Goal: Find specific page/section: Find specific page/section

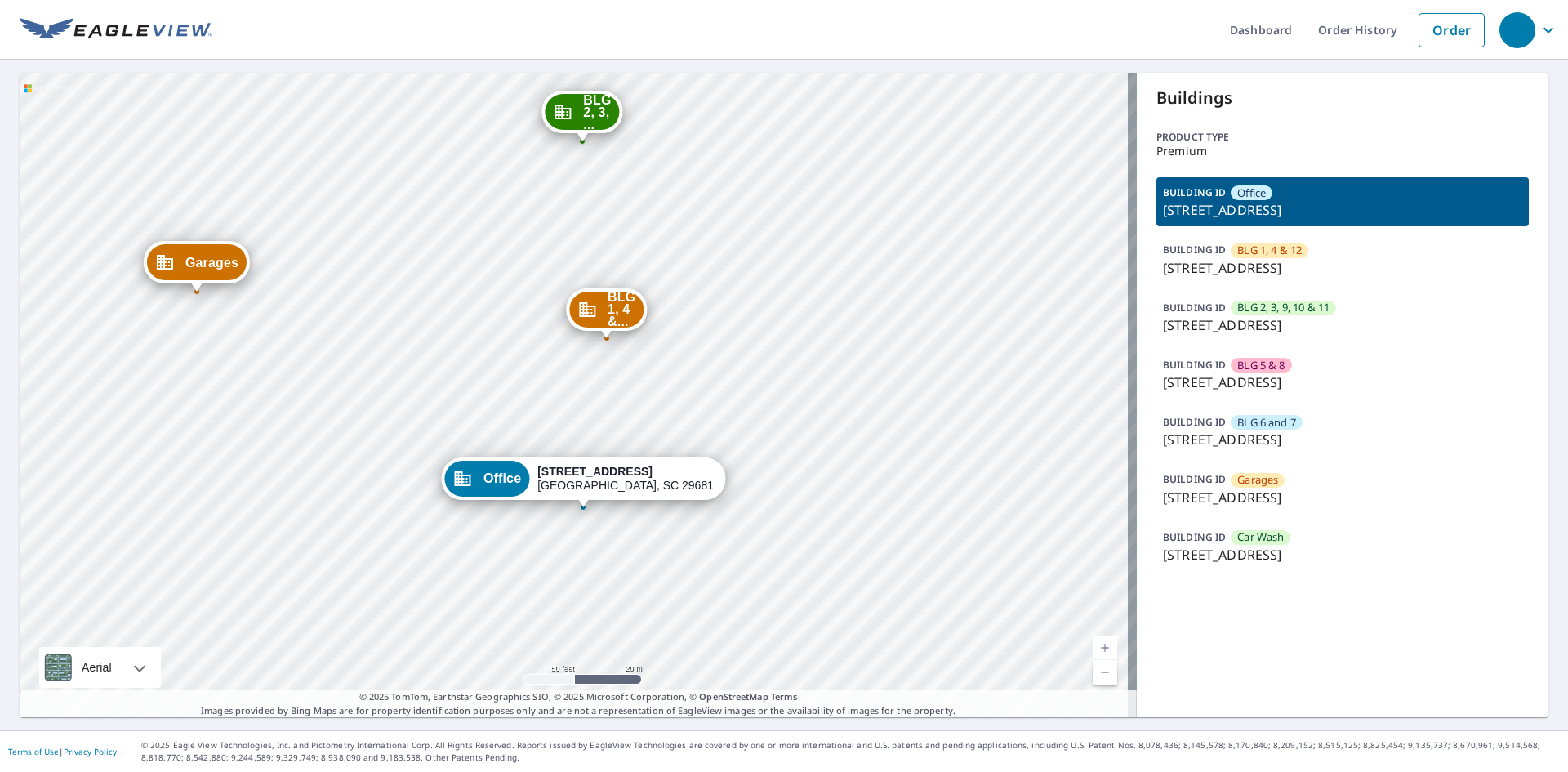
drag, startPoint x: 541, startPoint y: 403, endPoint x: 554, endPoint y: 438, distance: 37.3
click at [426, 348] on div "BLG 1, 4 &... 535 Brookwood Point Pl Simpsonville, SC 29681 BLG 2, 3, ... 535 B…" at bounding box center [578, 394] width 1117 height 644
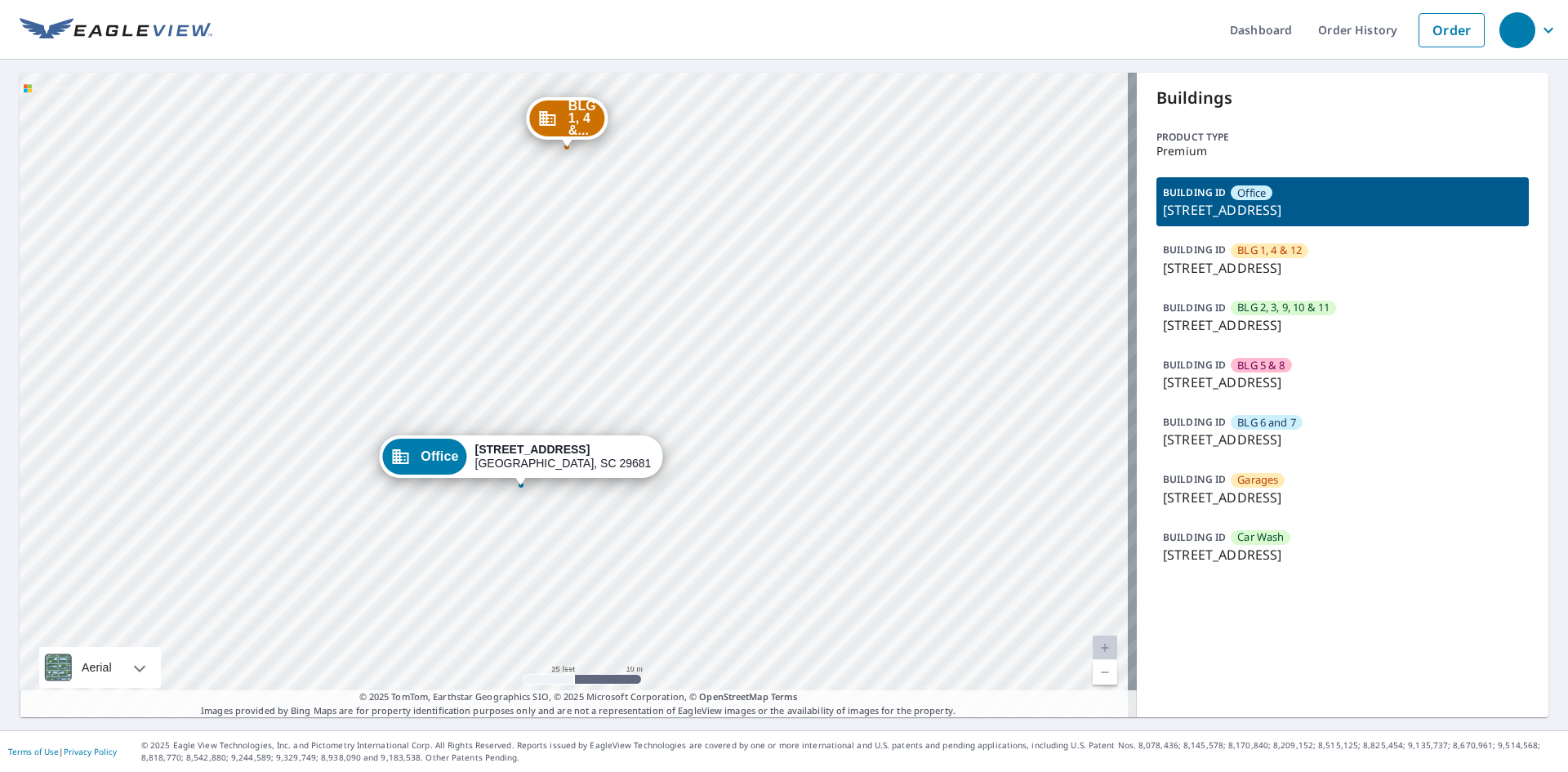
drag, startPoint x: 611, startPoint y: 558, endPoint x: 600, endPoint y: 527, distance: 32.9
click at [600, 528] on div "BLG 1, 4 &... 535 Brookwood Point Pl Simpsonville, SC 29681 BLG 2, 3, ... 535 B…" at bounding box center [578, 394] width 1117 height 644
